Goal: Information Seeking & Learning: Learn about a topic

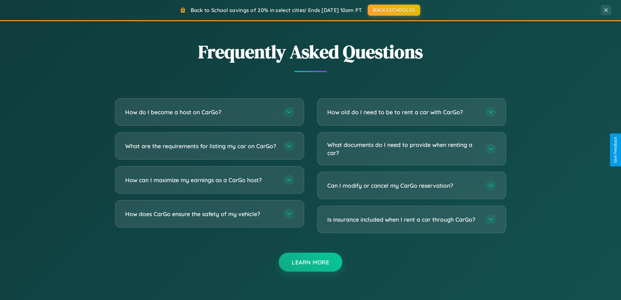
scroll to position [1255, 0]
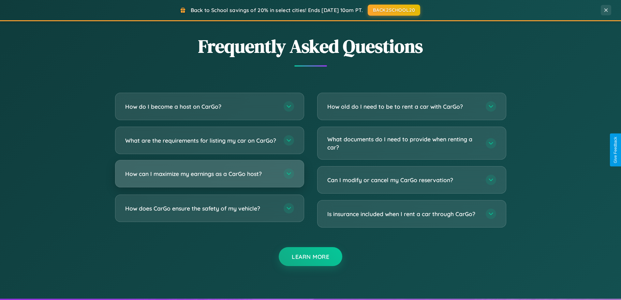
click at [209, 178] on h3 "How can I maximize my earnings as a CarGo host?" at bounding box center [201, 174] width 152 height 8
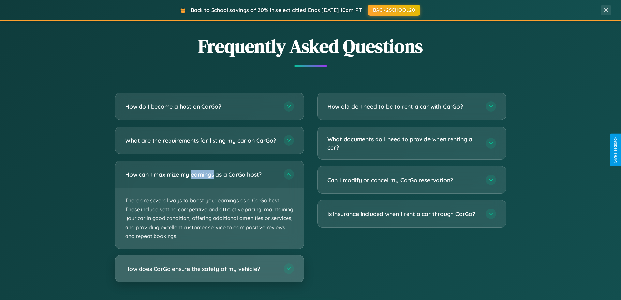
click at [209, 273] on h3 "How does CarGo ensure the safety of my vehicle?" at bounding box center [201, 268] width 152 height 8
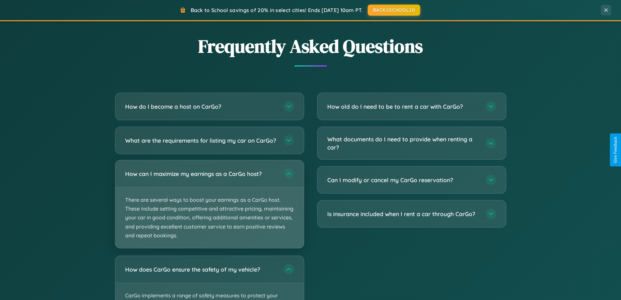
click at [209, 210] on p "There are several ways to boost your earnings as a CarGo host. These include se…" at bounding box center [209, 217] width 188 height 61
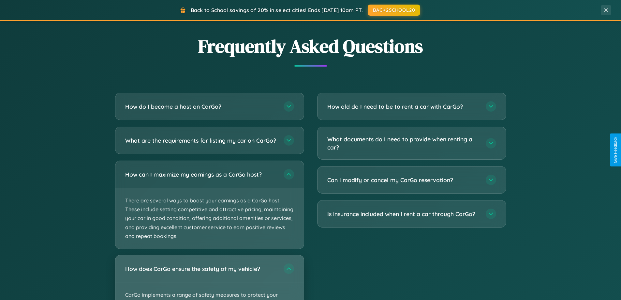
click at [209, 280] on div "How does CarGo ensure the safety of my vehicle?" at bounding box center [209, 268] width 188 height 27
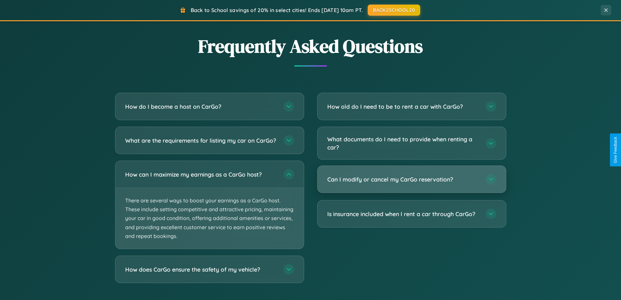
click at [411, 180] on h3 "Can I modify or cancel my CarGo reservation?" at bounding box center [403, 179] width 152 height 8
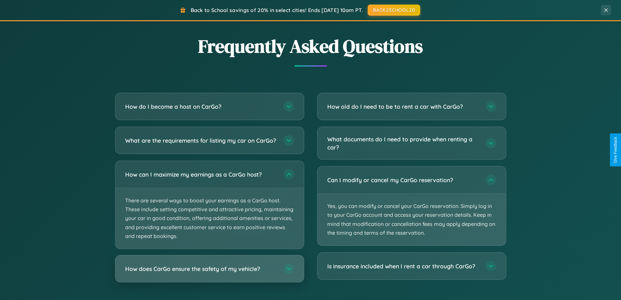
click at [209, 273] on h3 "How does CarGo ensure the safety of my vehicle?" at bounding box center [201, 268] width 152 height 8
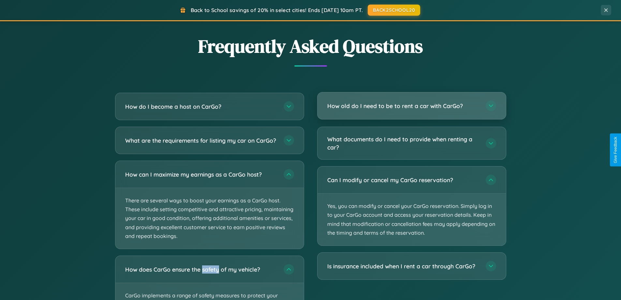
click at [411, 106] on h3 "How old do I need to be to rent a car with CarGo?" at bounding box center [403, 106] width 152 height 8
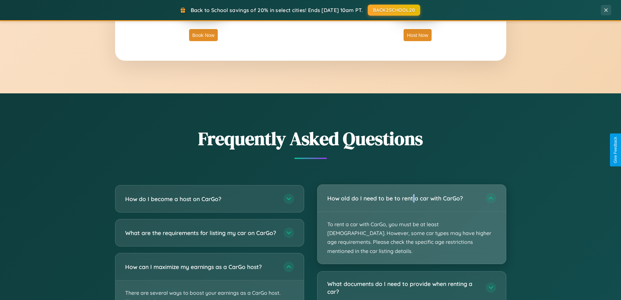
scroll to position [1047, 0]
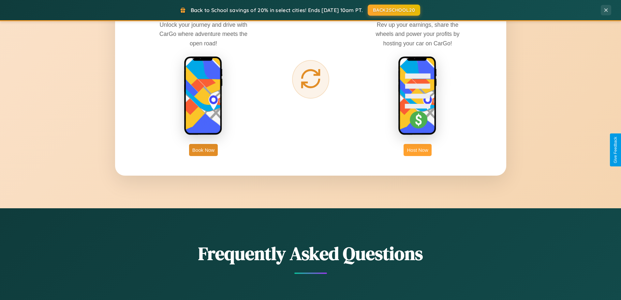
click at [418, 150] on button "Host Now" at bounding box center [418, 150] width 28 height 12
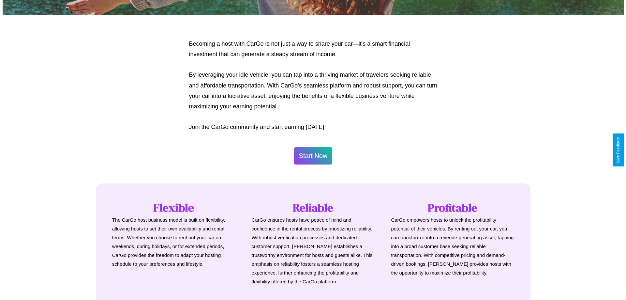
scroll to position [315, 0]
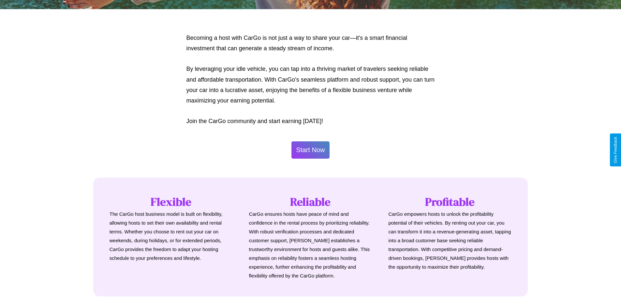
click at [310, 150] on button "Start Now" at bounding box center [310, 149] width 38 height 17
